Goal: Find specific page/section: Find specific page/section

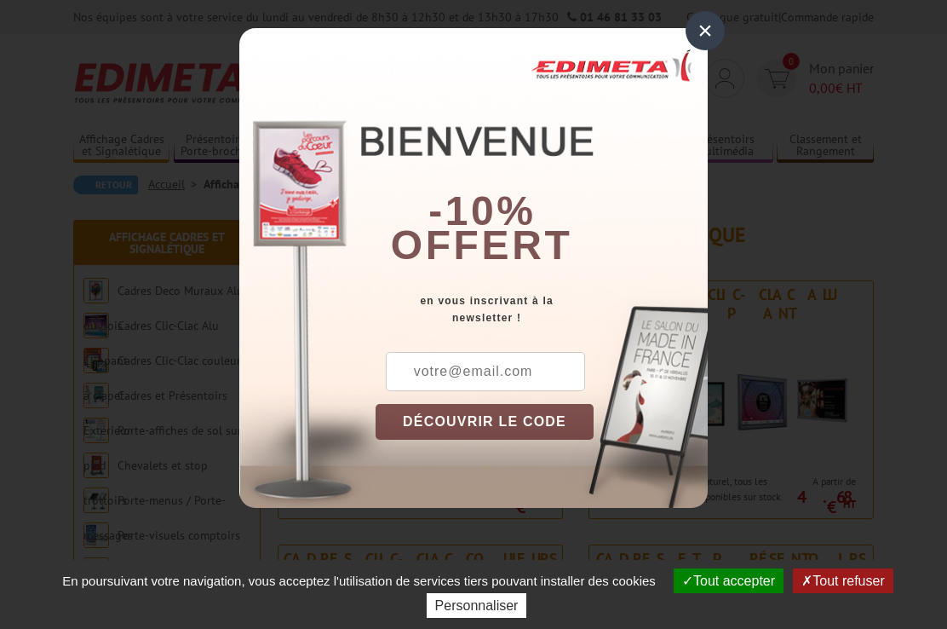
click at [571, 412] on button "DÉCOUVRIR LE CODE" at bounding box center [485, 422] width 218 height 36
click at [537, 430] on button "DÉCOUVRIR LE CODE" at bounding box center [485, 422] width 218 height 36
click at [556, 421] on button "DÉCOUVRIR LE CODE" at bounding box center [485, 422] width 218 height 36
click at [699, 37] on div "×" at bounding box center [705, 30] width 39 height 39
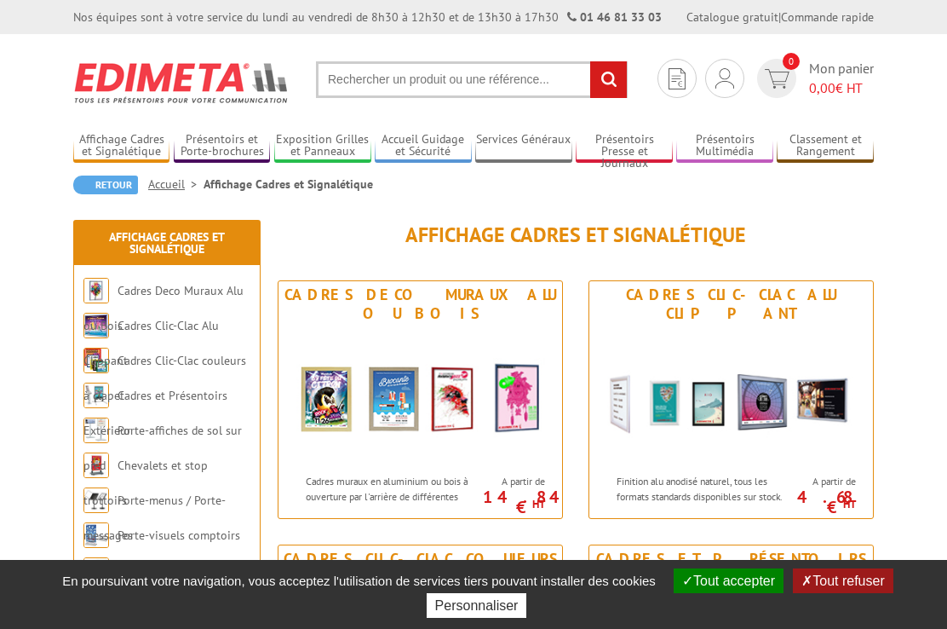
click at [378, 80] on input "text" at bounding box center [472, 79] width 312 height 37
type input "Support aimante"
click at [608, 79] on input "rechercher" at bounding box center [608, 79] width 37 height 37
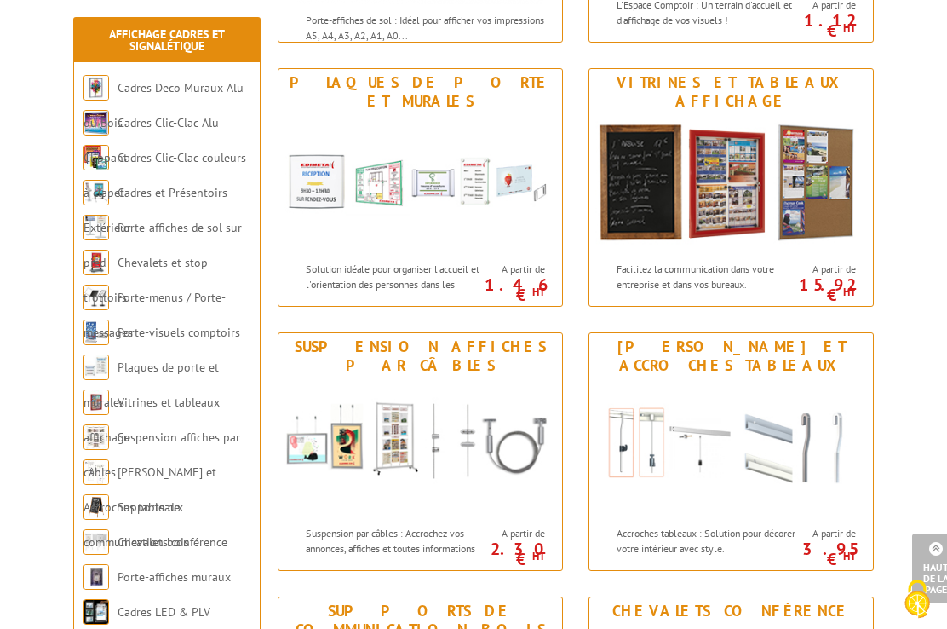
scroll to position [1151, 0]
